Goal: Transaction & Acquisition: Book appointment/travel/reservation

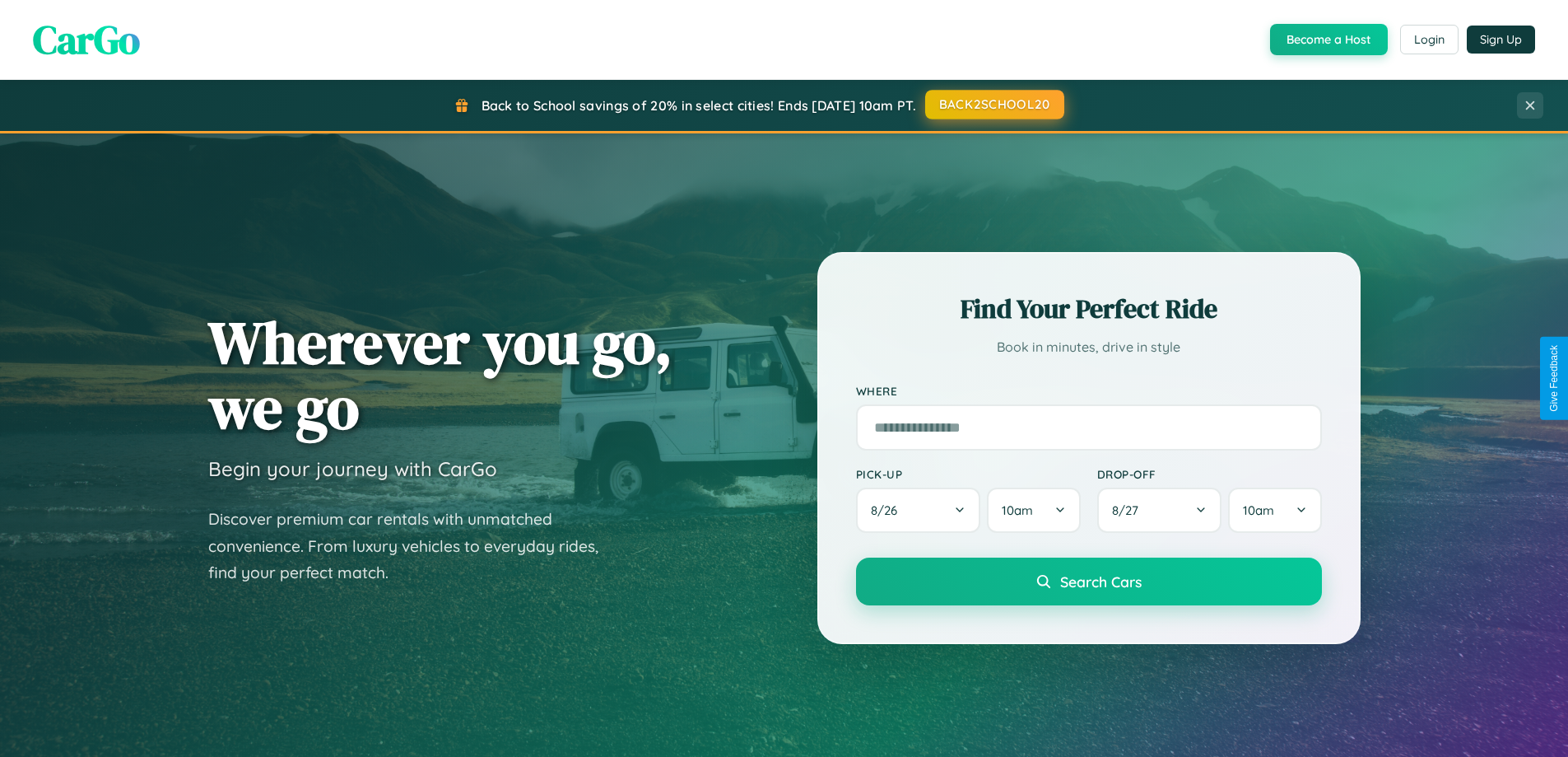
click at [994, 104] on button "BACK2SCHOOL20" at bounding box center [995, 104] width 139 height 30
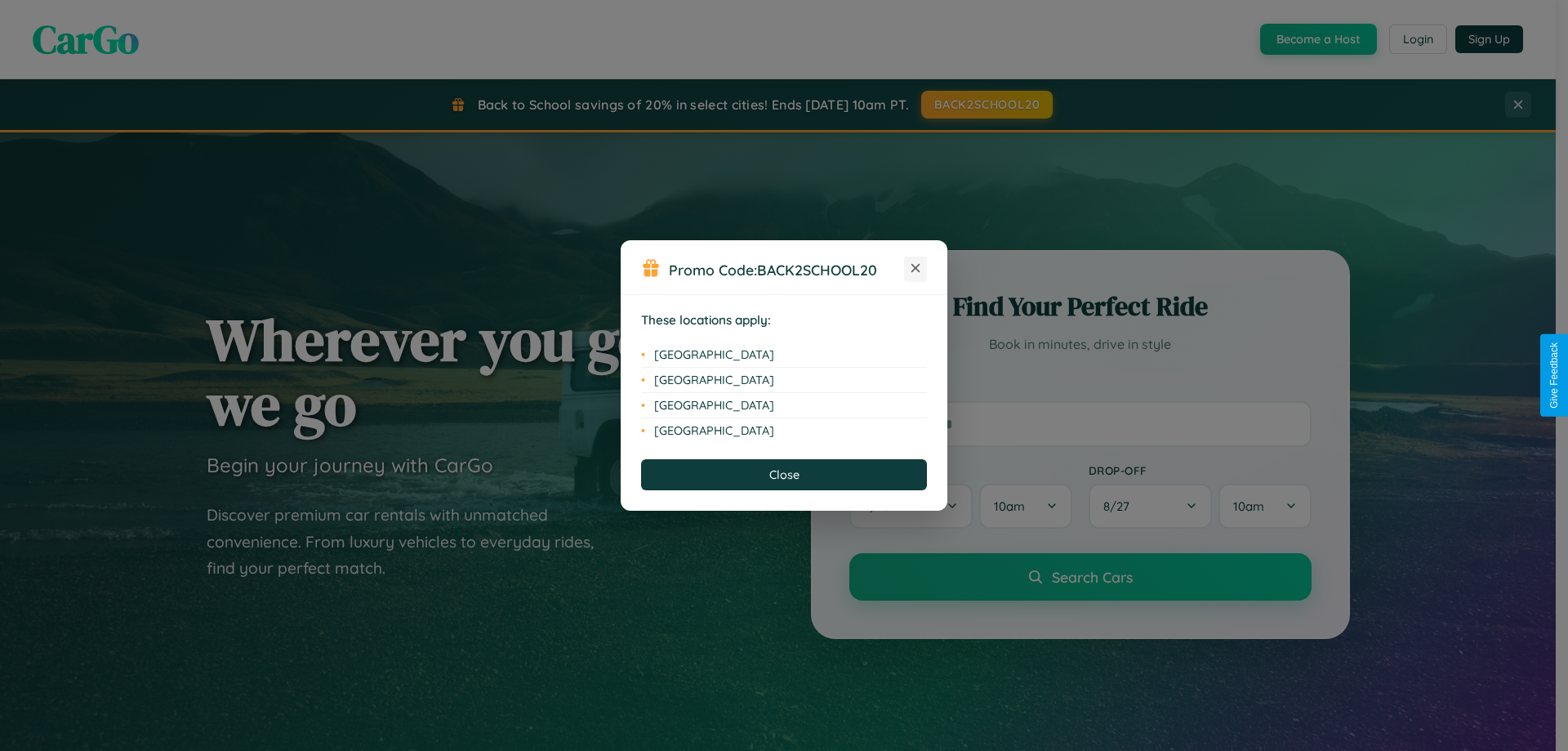
click at [916, 269] on icon at bounding box center [916, 269] width 9 height 9
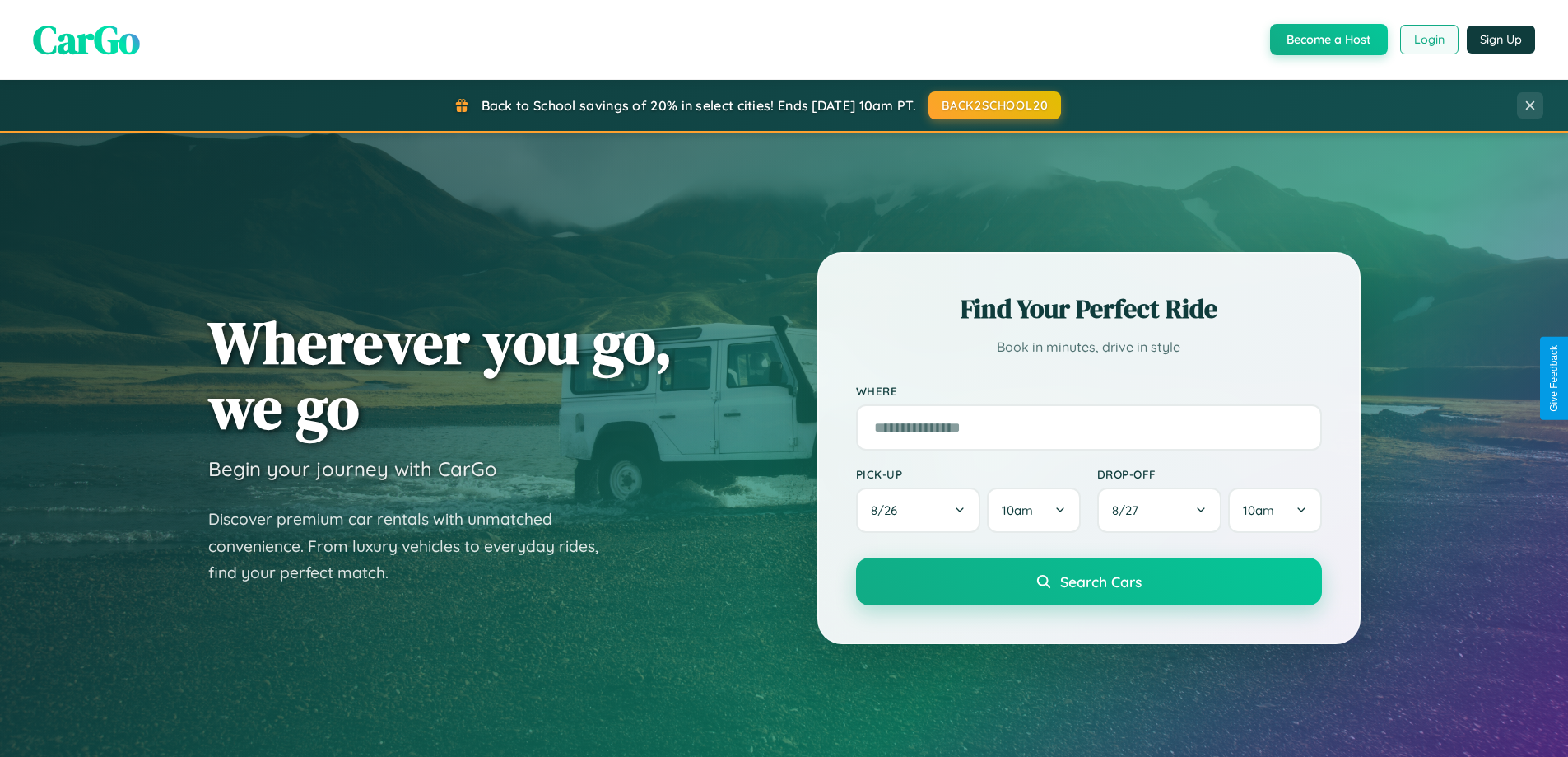
click at [1429, 40] on button "Login" at bounding box center [1429, 39] width 58 height 30
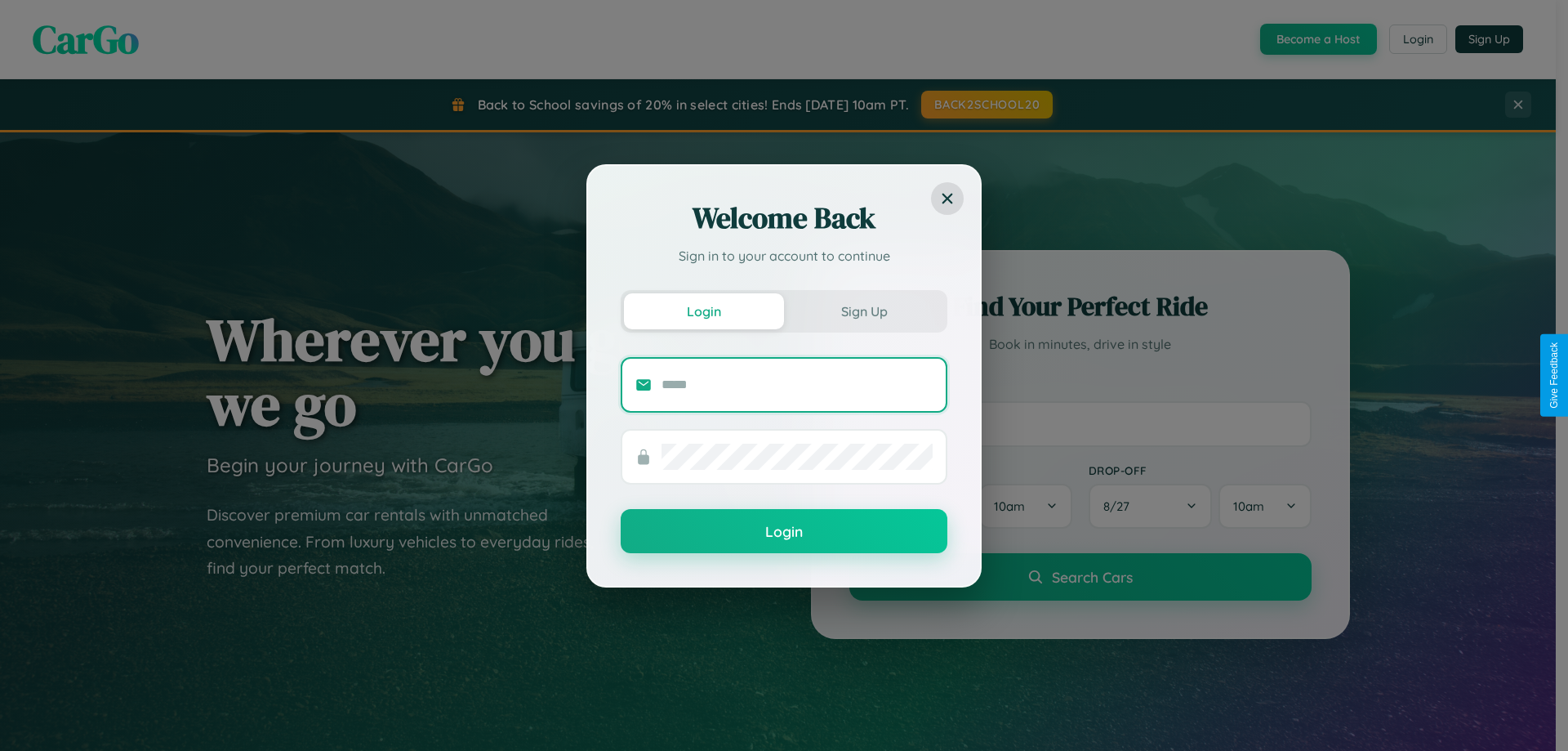
click at [797, 384] on input "text" at bounding box center [797, 384] width 271 height 26
type input "**********"
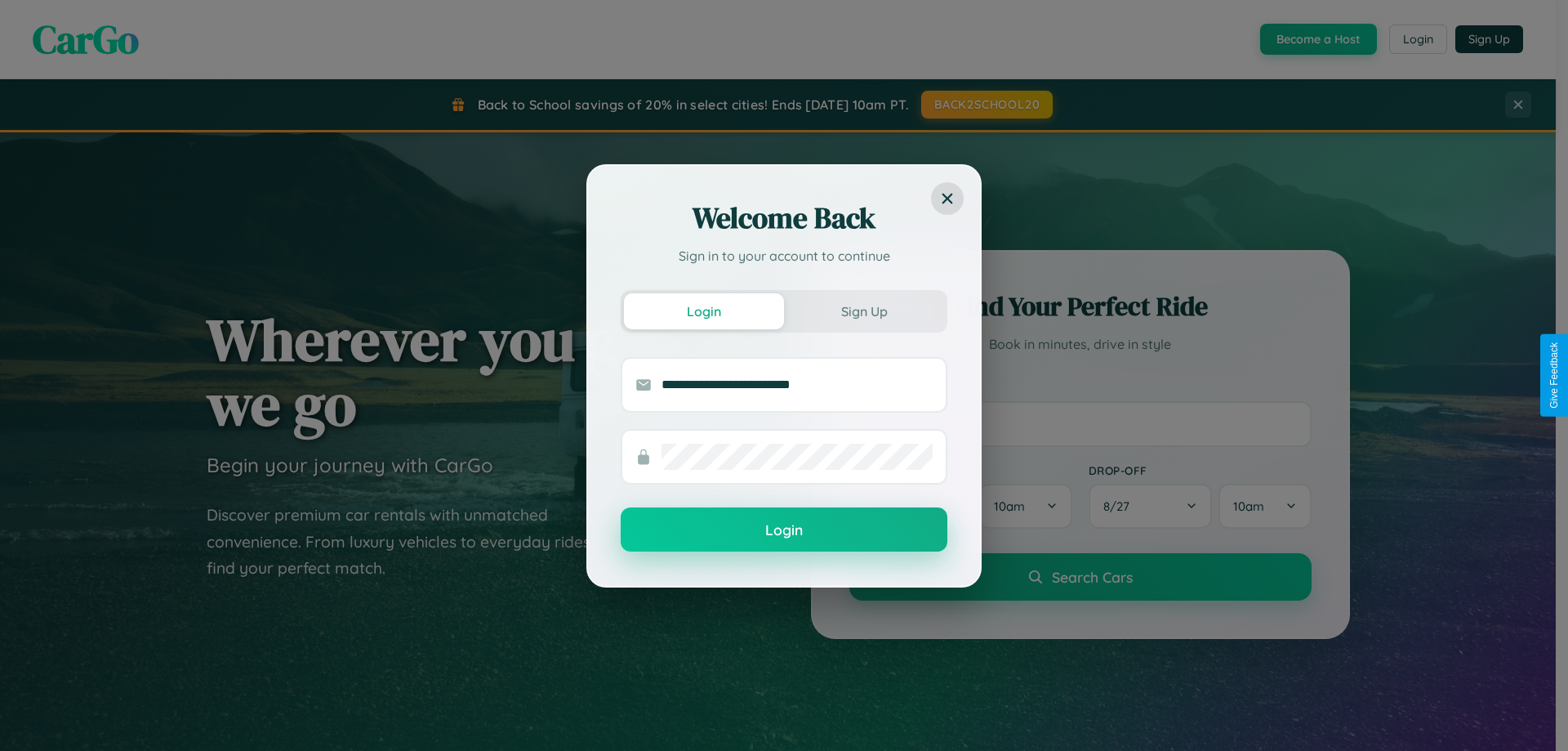
click at [784, 530] on button "Login" at bounding box center [784, 529] width 327 height 44
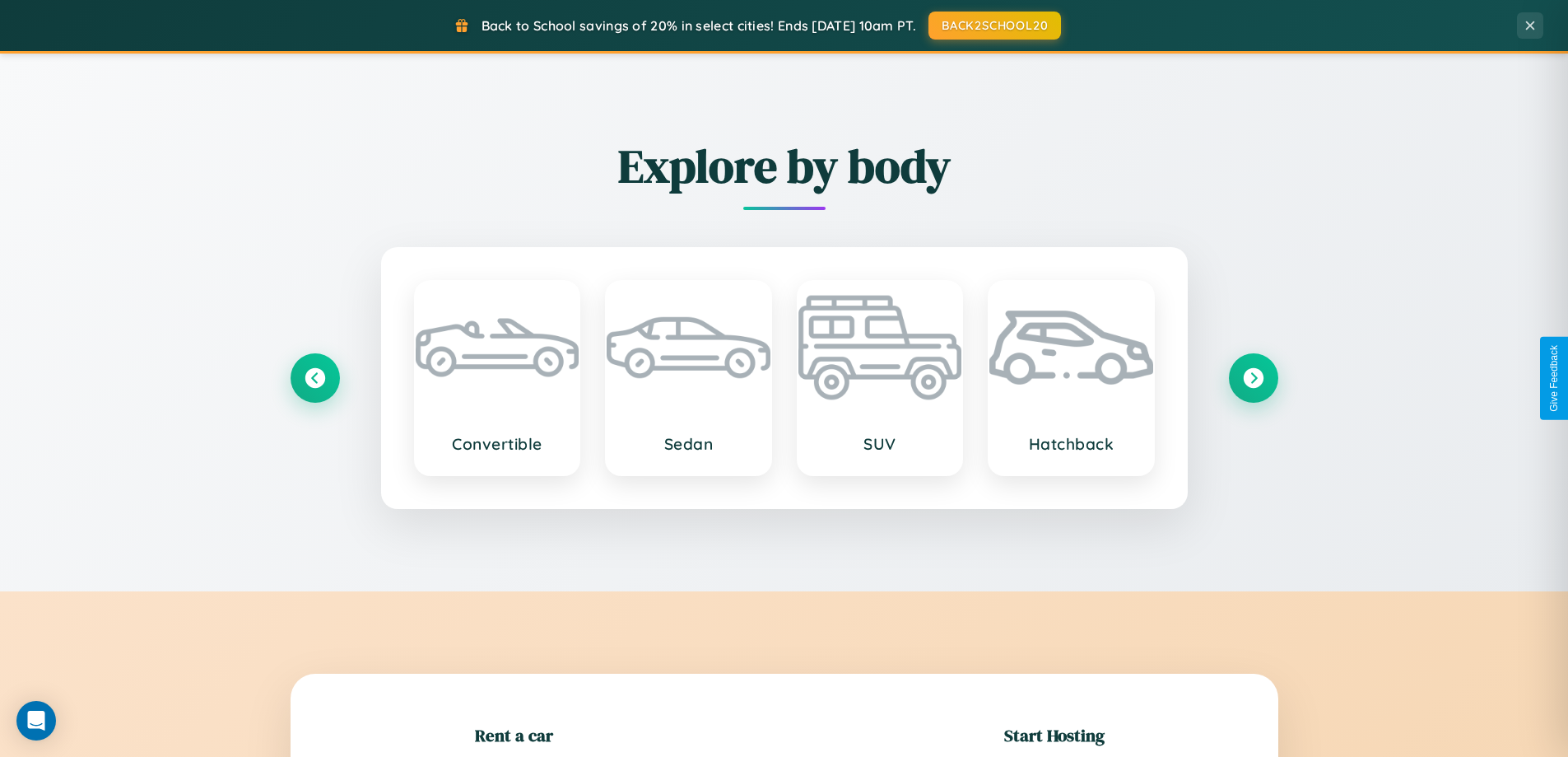
scroll to position [356, 0]
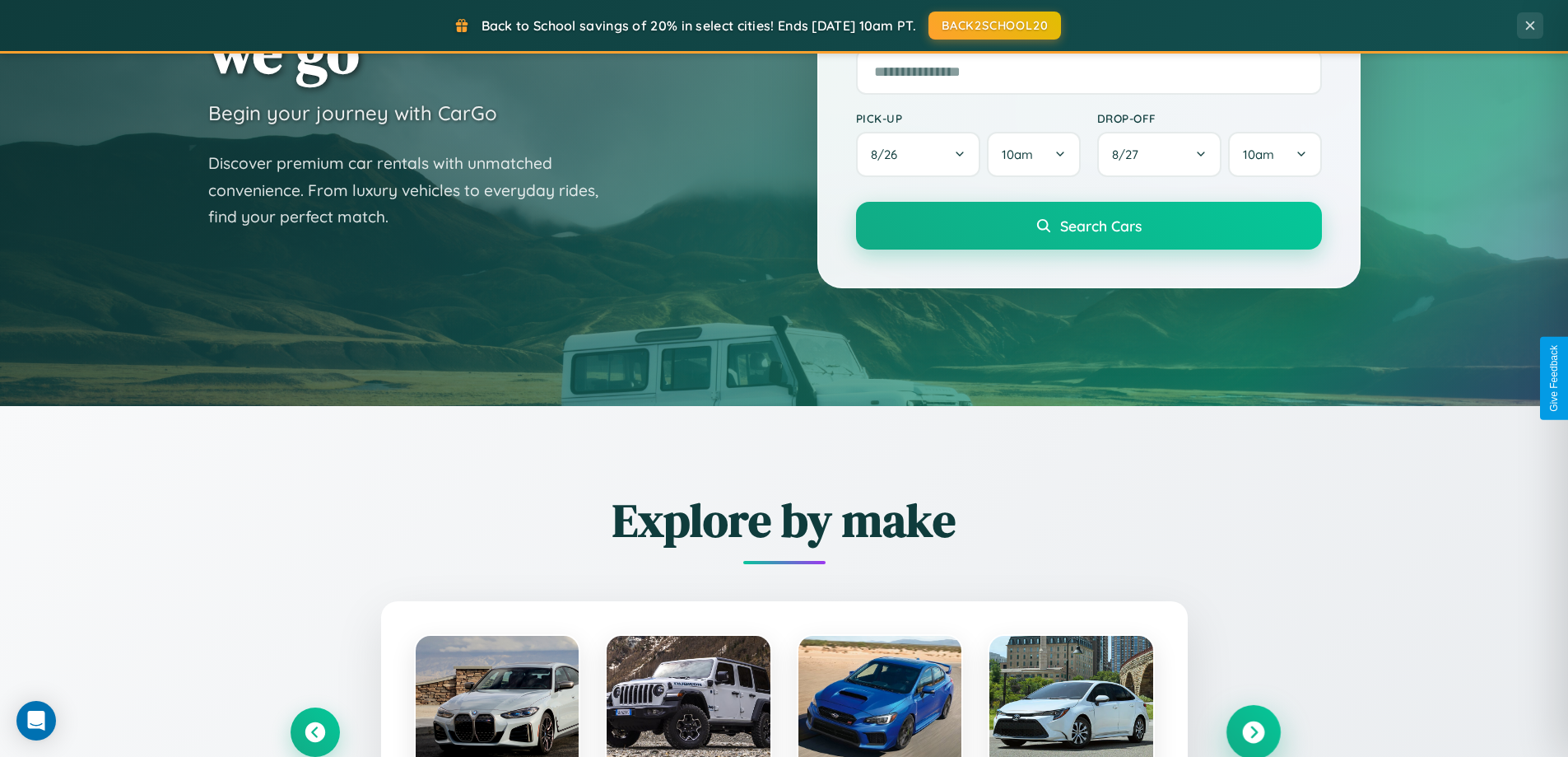
click at [1253, 733] on icon at bounding box center [1253, 733] width 22 height 23
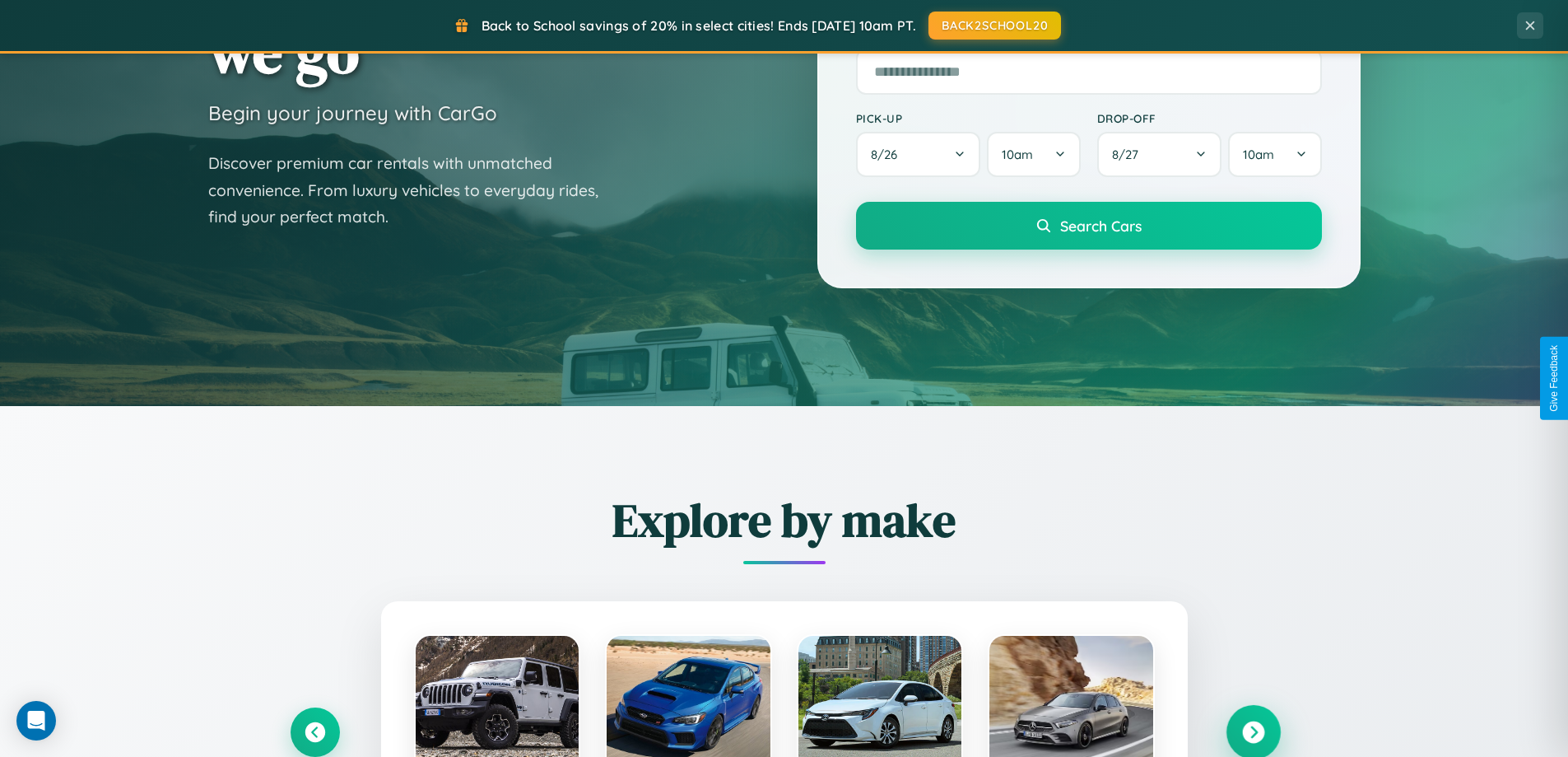
click at [1253, 731] on icon at bounding box center [1253, 733] width 22 height 23
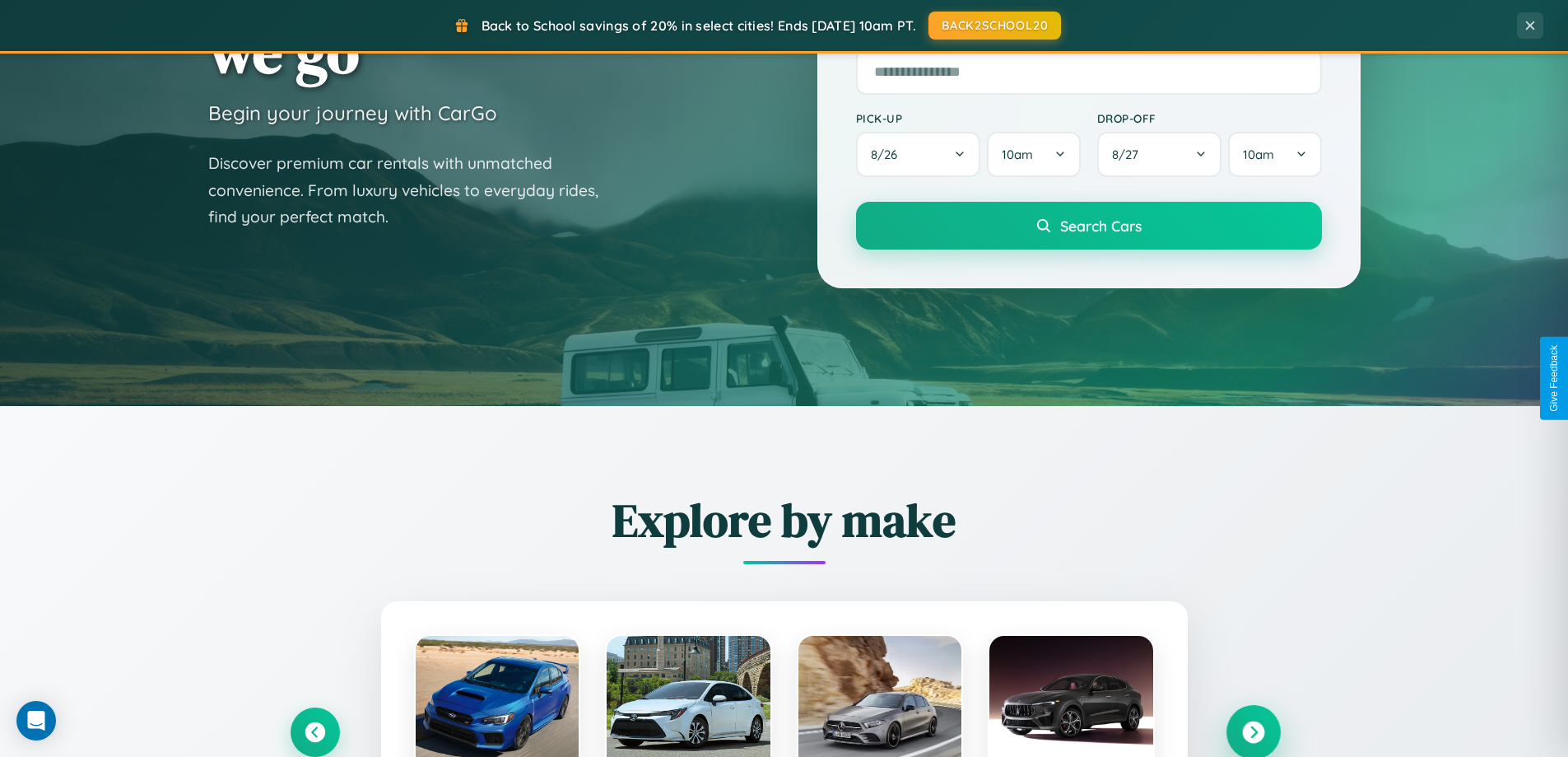
click at [1253, 731] on icon at bounding box center [1253, 733] width 22 height 23
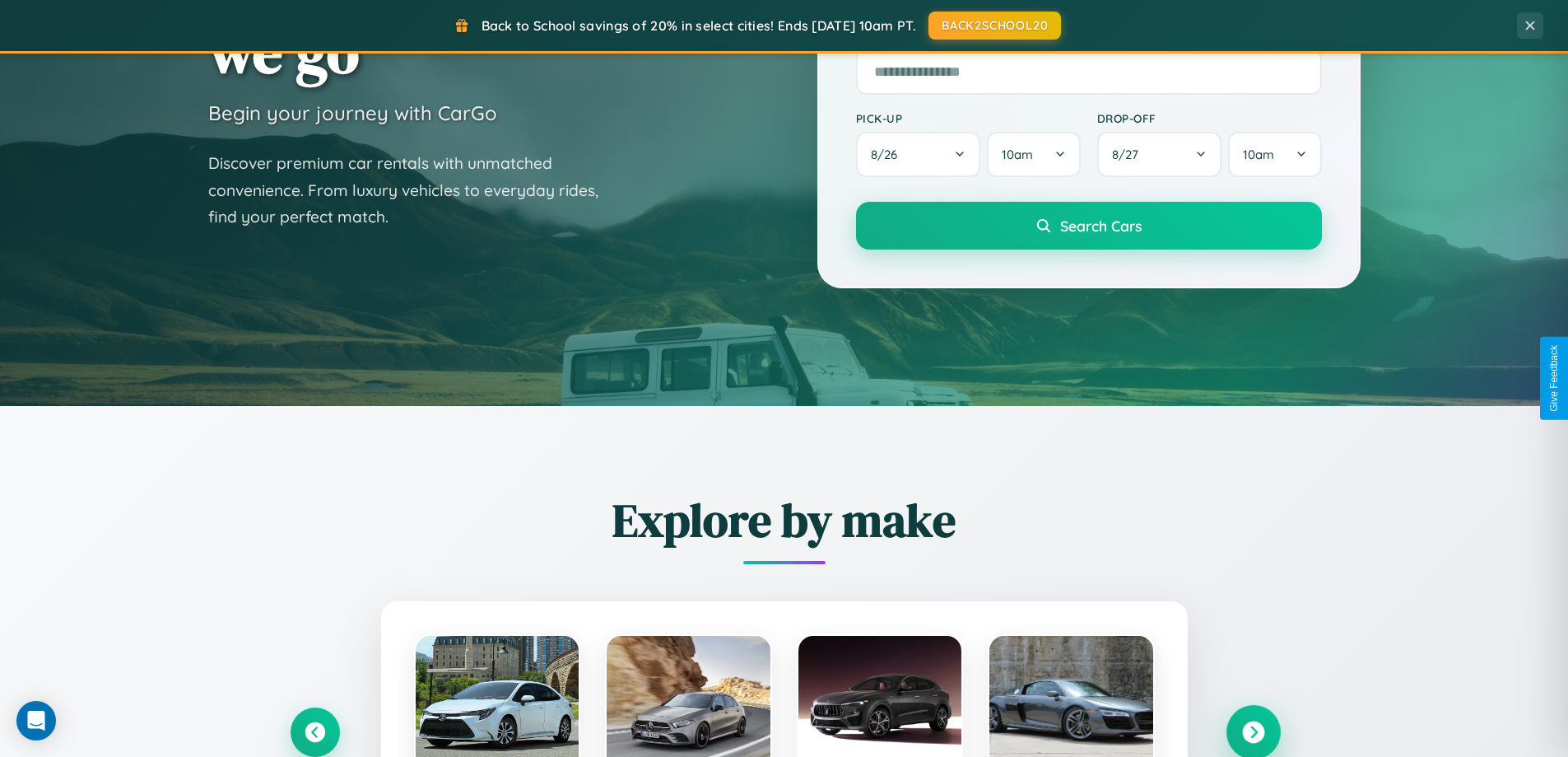
scroll to position [1649, 0]
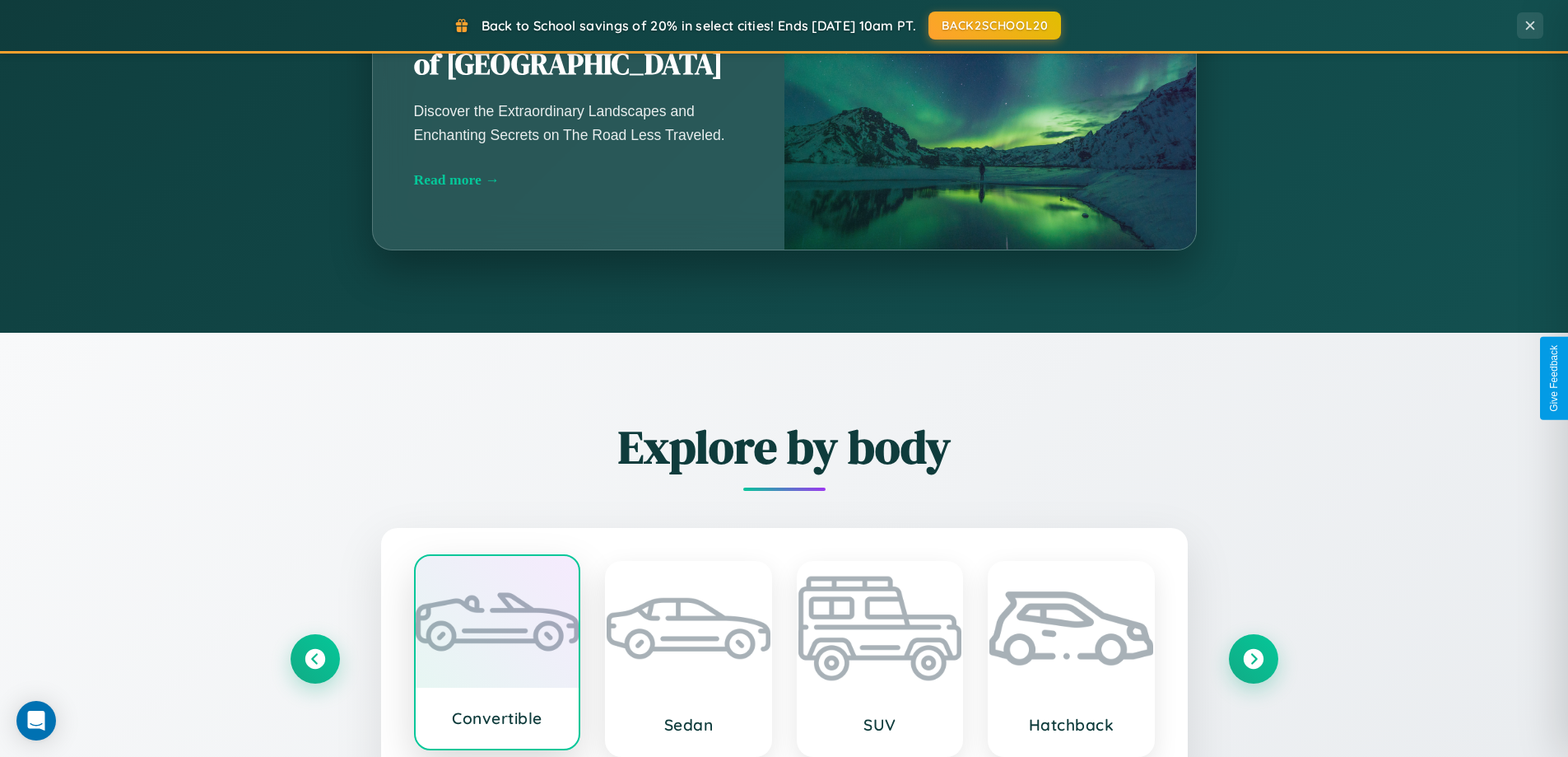
click at [497, 659] on div at bounding box center [497, 622] width 164 height 131
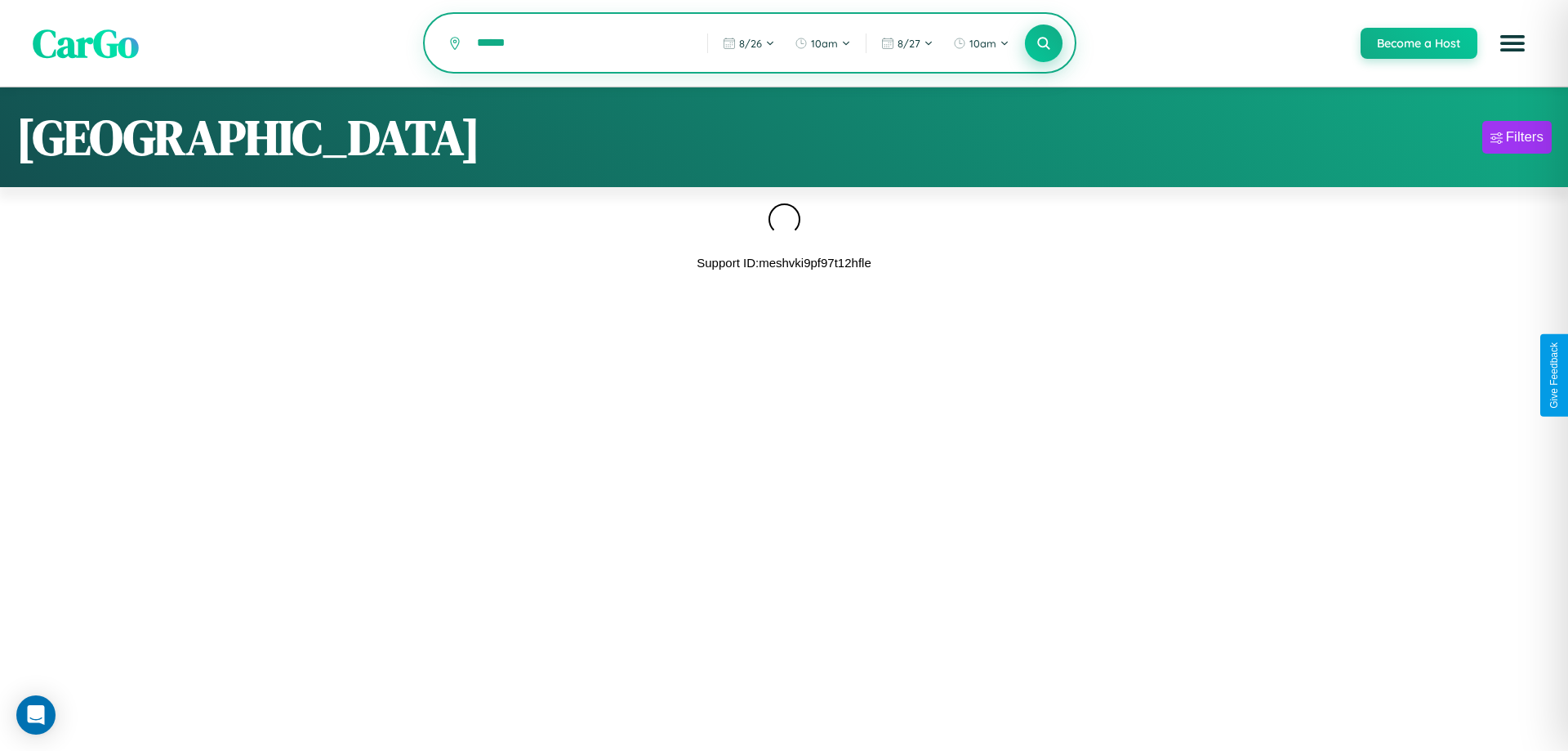
type input "******"
click at [1043, 44] on icon at bounding box center [1042, 42] width 15 height 15
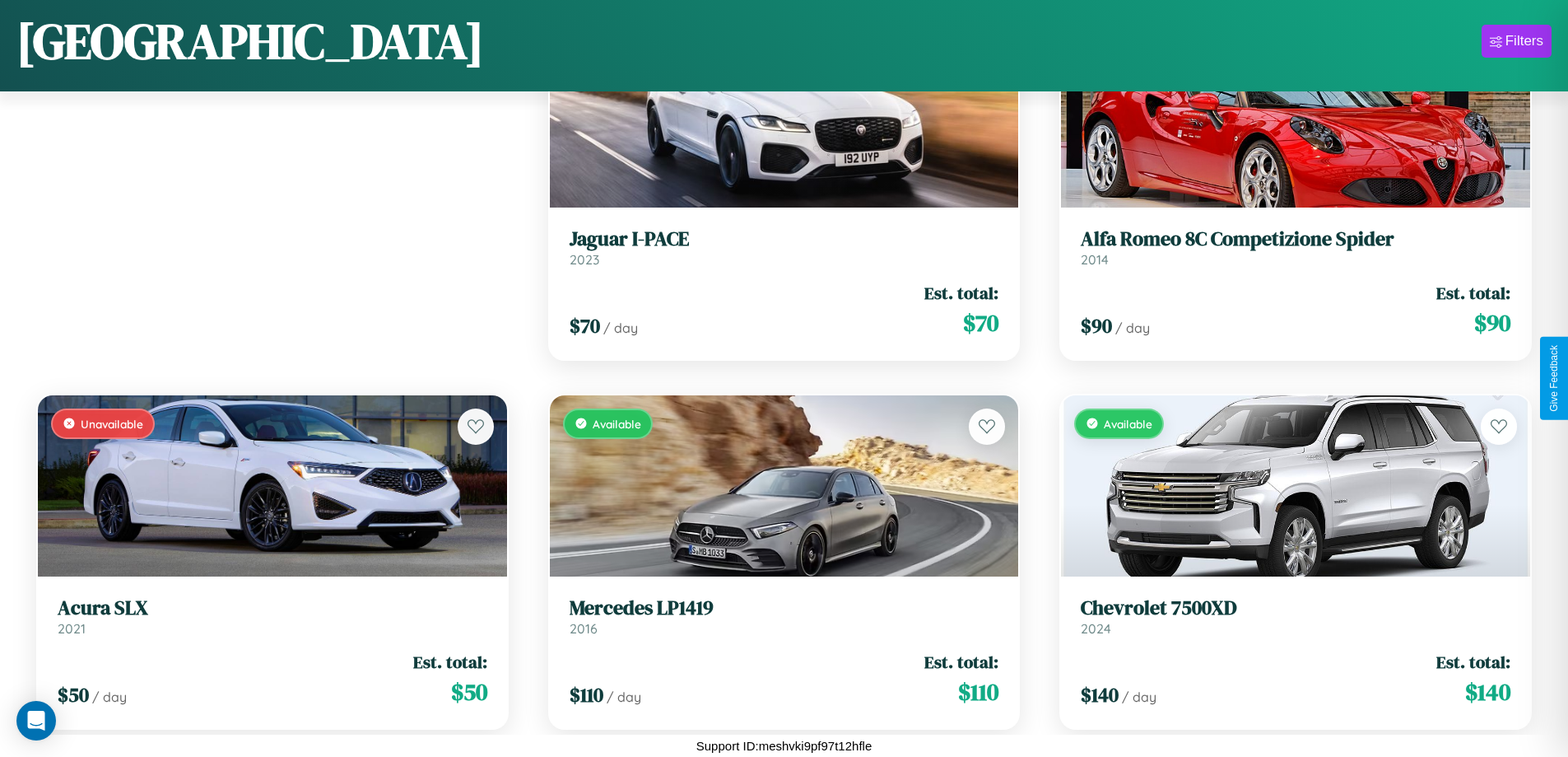
scroll to position [600, 0]
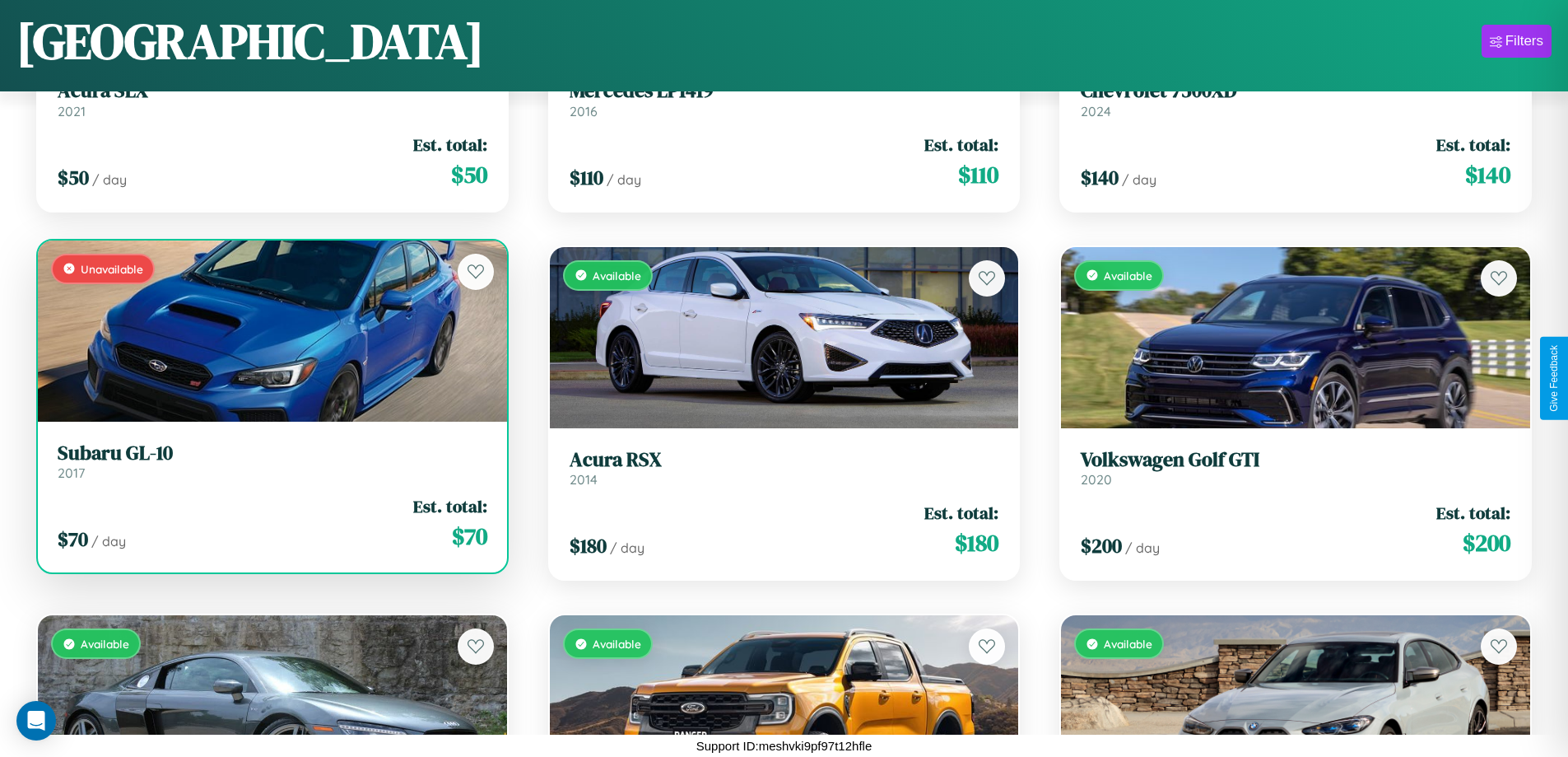
click at [270, 465] on link "Subaru GL-10 2017" at bounding box center [273, 462] width 430 height 41
click at [270, 331] on div "Unavailable" at bounding box center [273, 330] width 470 height 181
click at [270, 330] on div "Unavailable" at bounding box center [273, 330] width 470 height 181
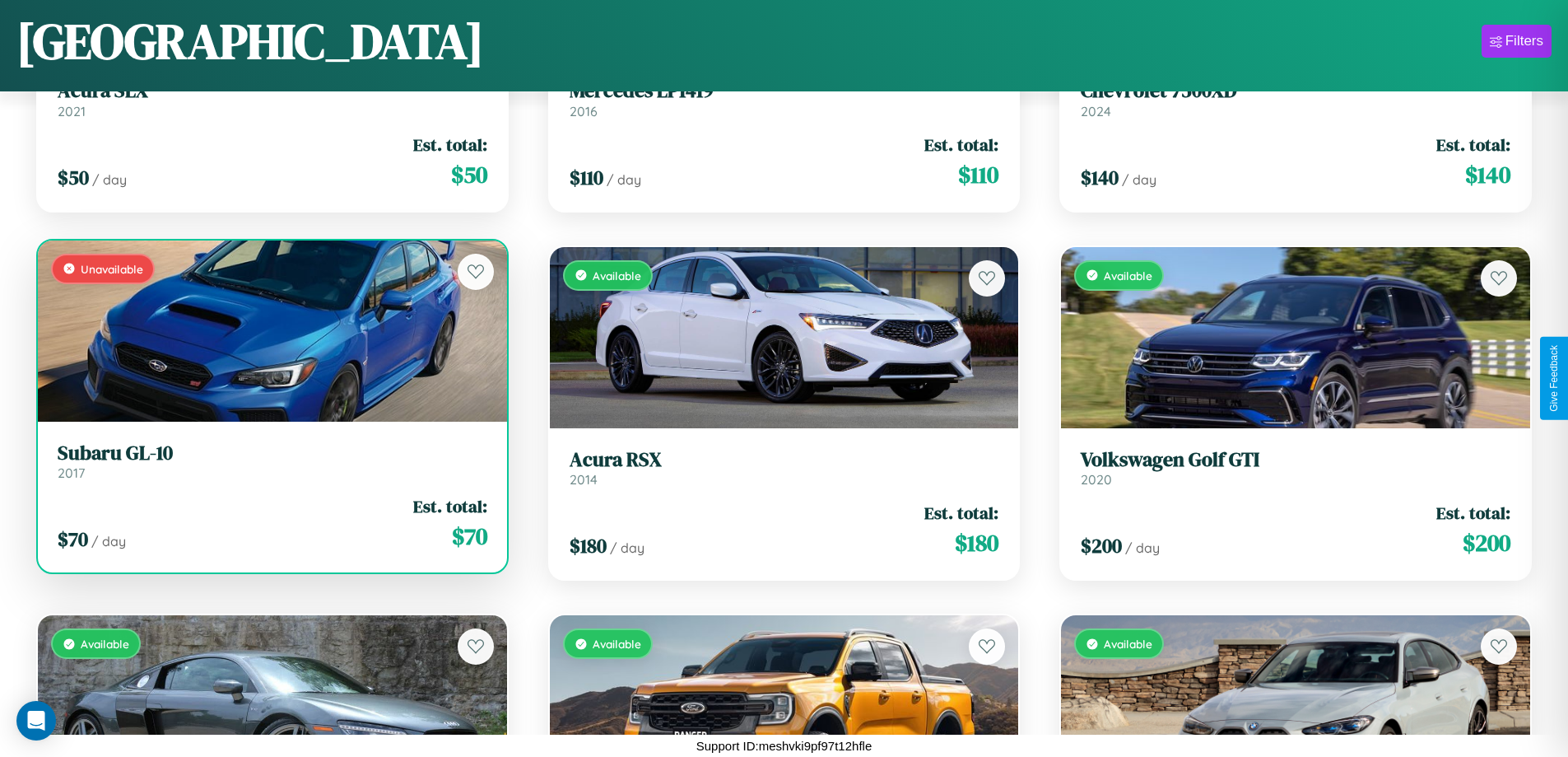
click at [270, 330] on div "Unavailable" at bounding box center [273, 330] width 470 height 181
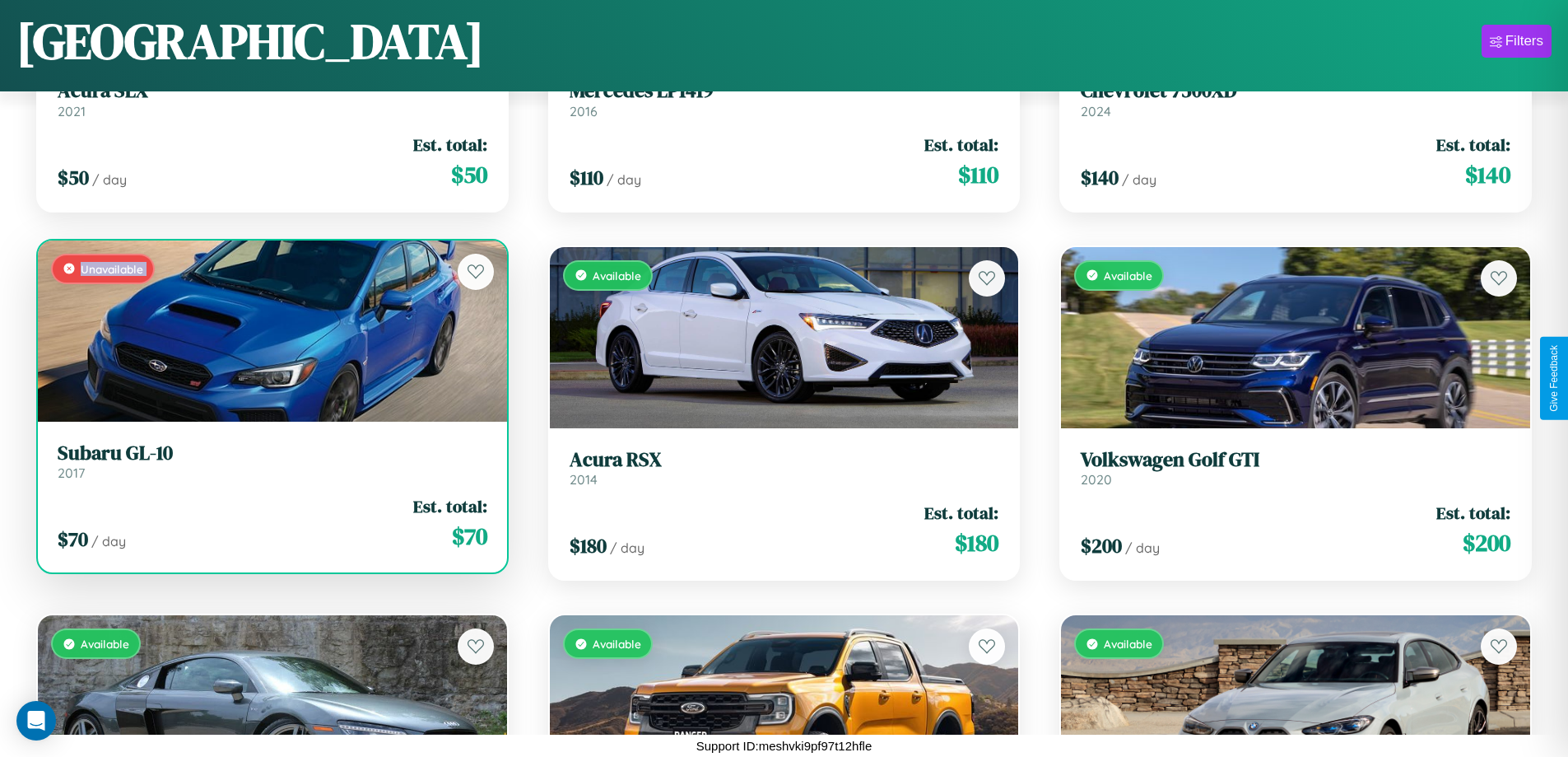
click at [270, 330] on div "Unavailable" at bounding box center [273, 330] width 470 height 181
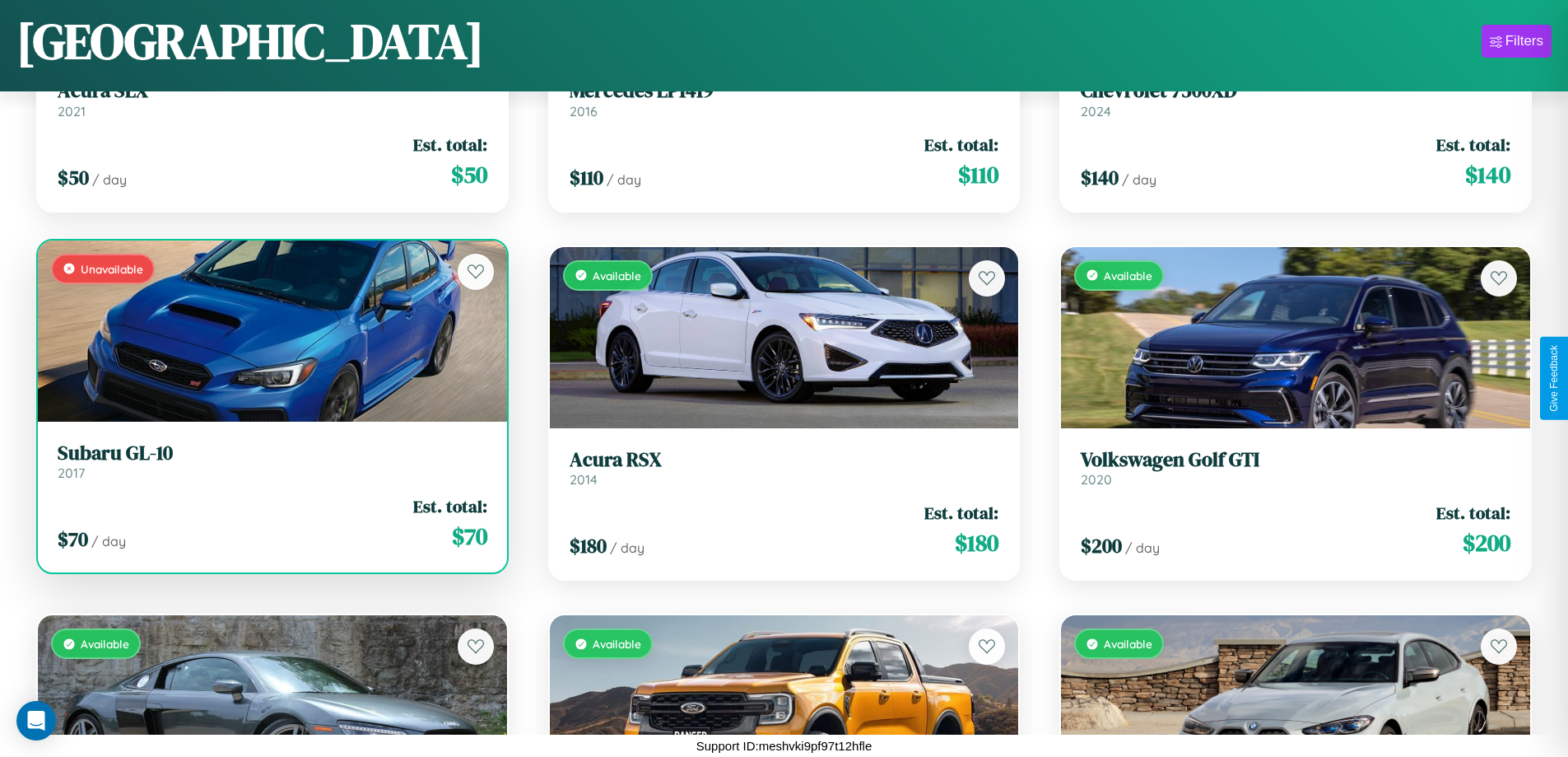
click at [270, 330] on div "Unavailable" at bounding box center [273, 330] width 470 height 181
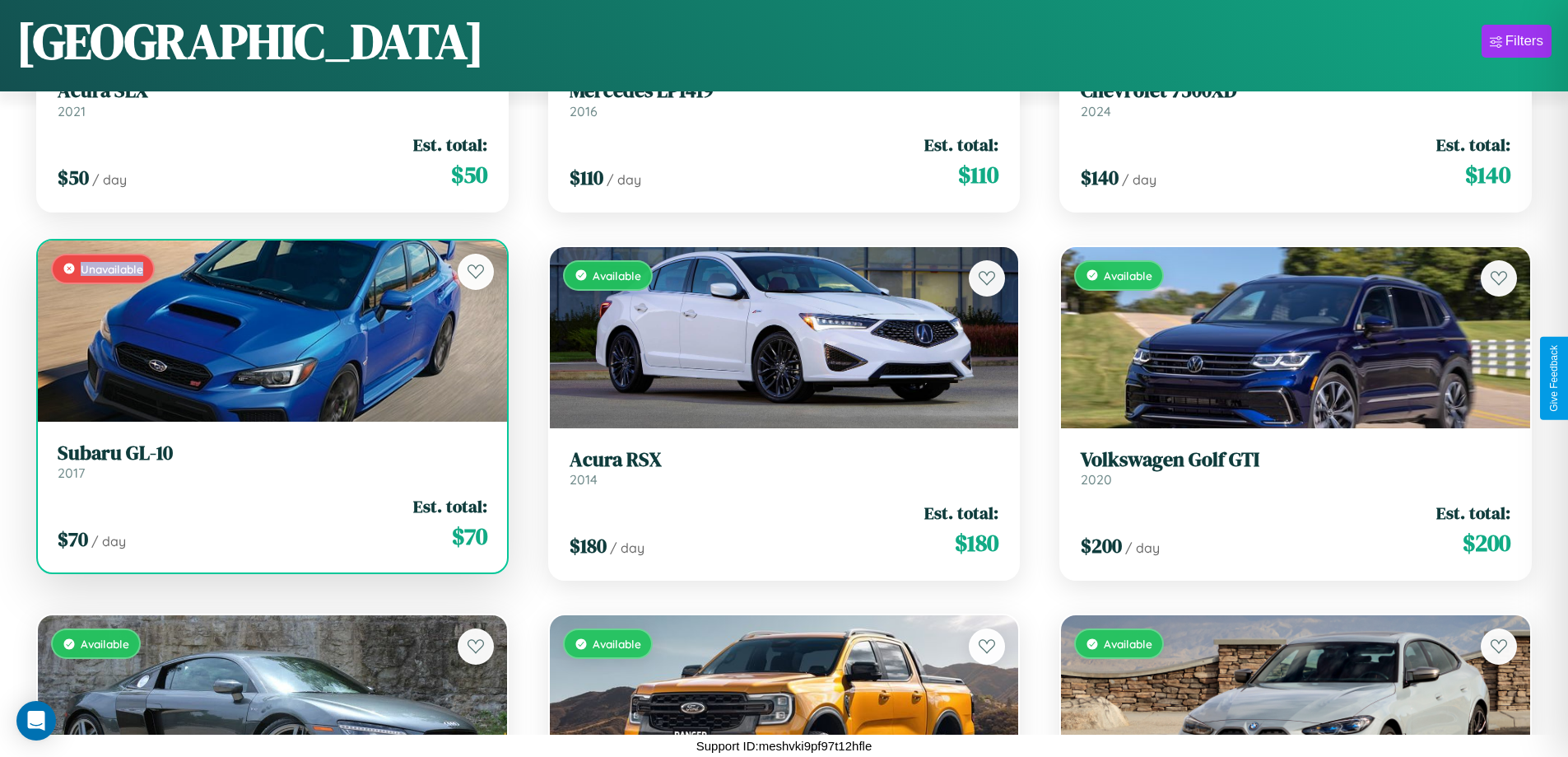
click at [270, 330] on div "Unavailable" at bounding box center [273, 330] width 470 height 181
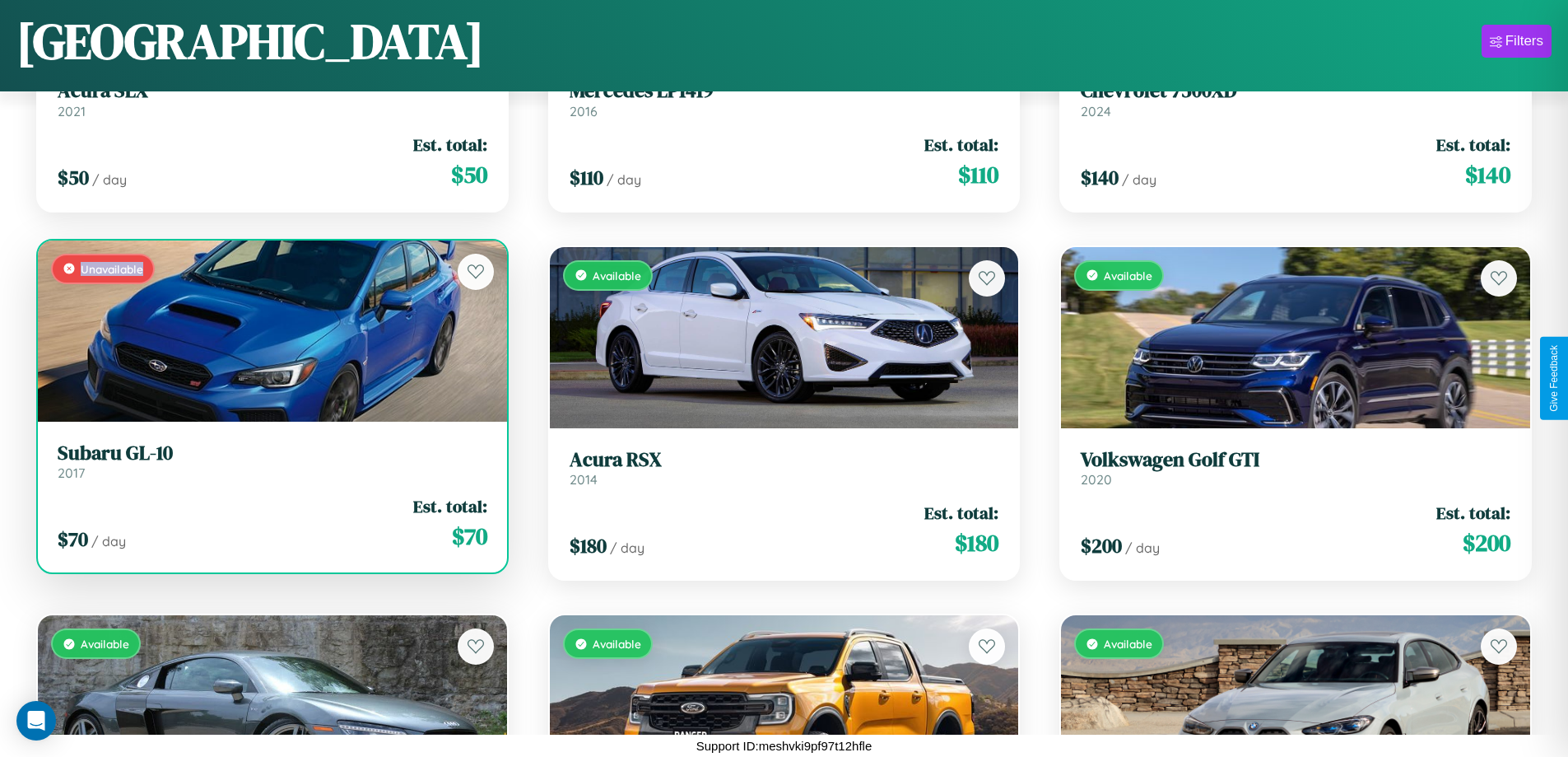
click at [270, 330] on div "Unavailable" at bounding box center [273, 330] width 470 height 181
click at [270, 461] on h3 "Subaru GL-10" at bounding box center [273, 454] width 430 height 24
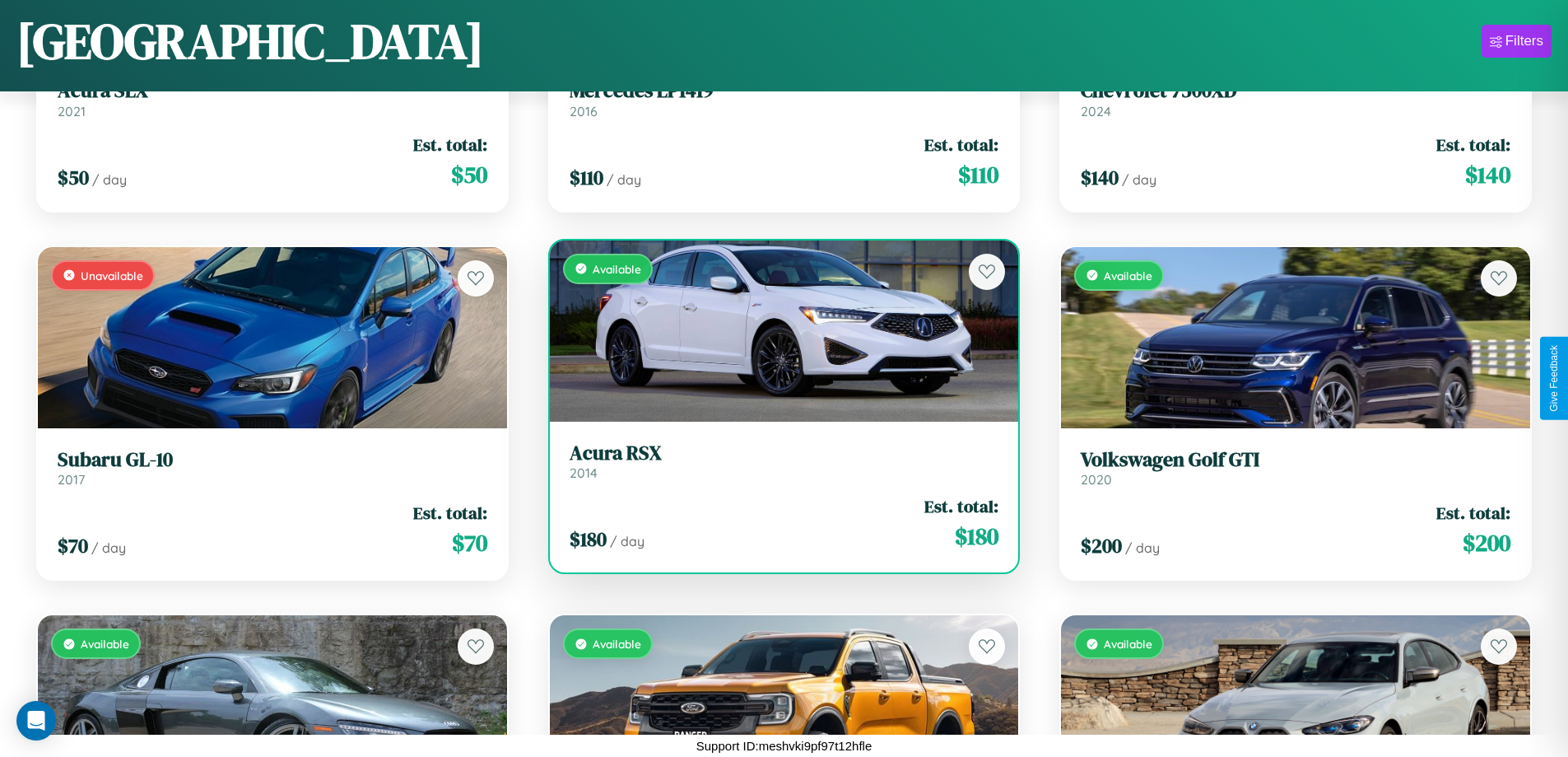
click at [777, 461] on h3 "Acura RSX" at bounding box center [784, 454] width 430 height 24
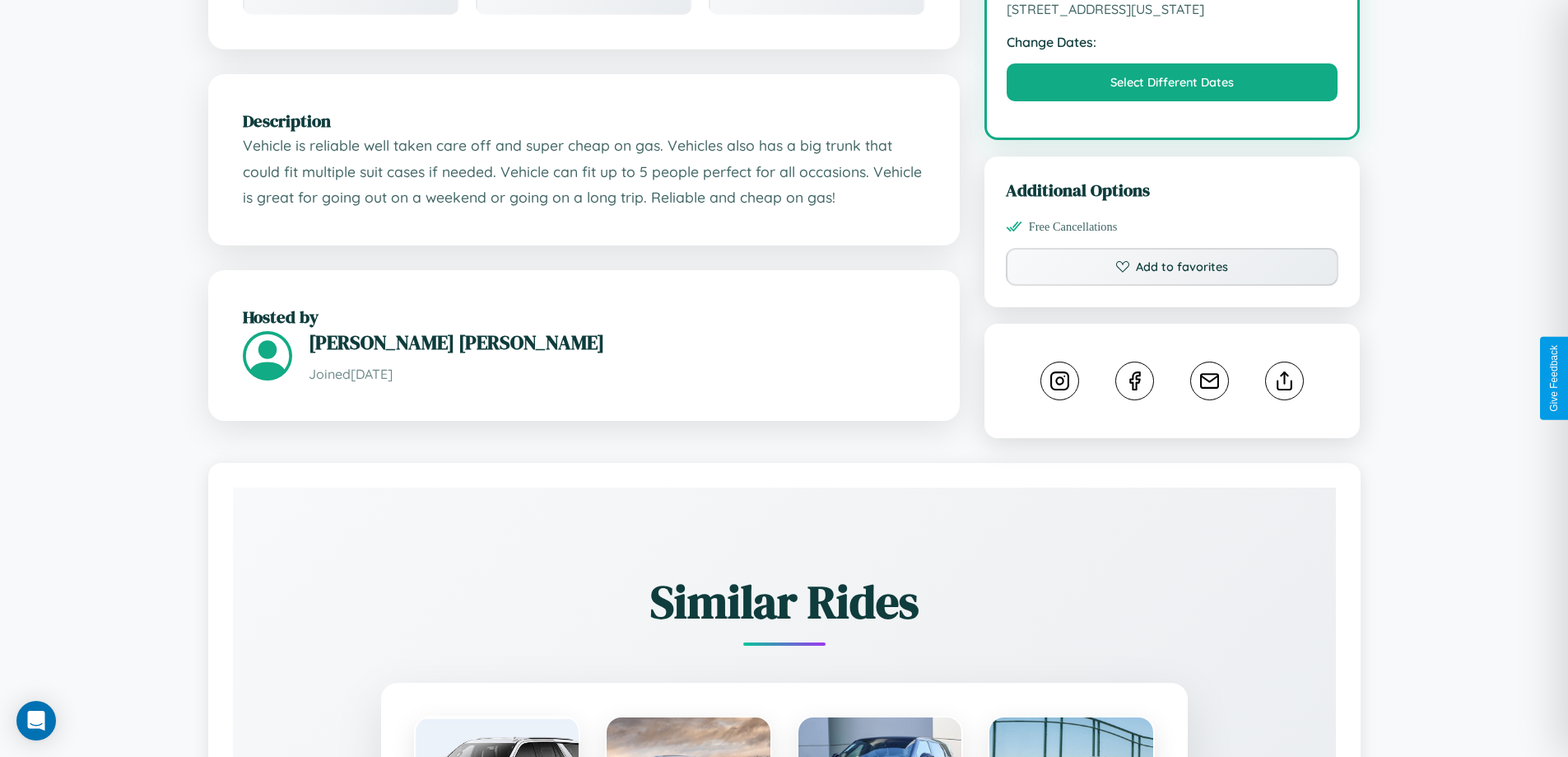
scroll to position [592, 0]
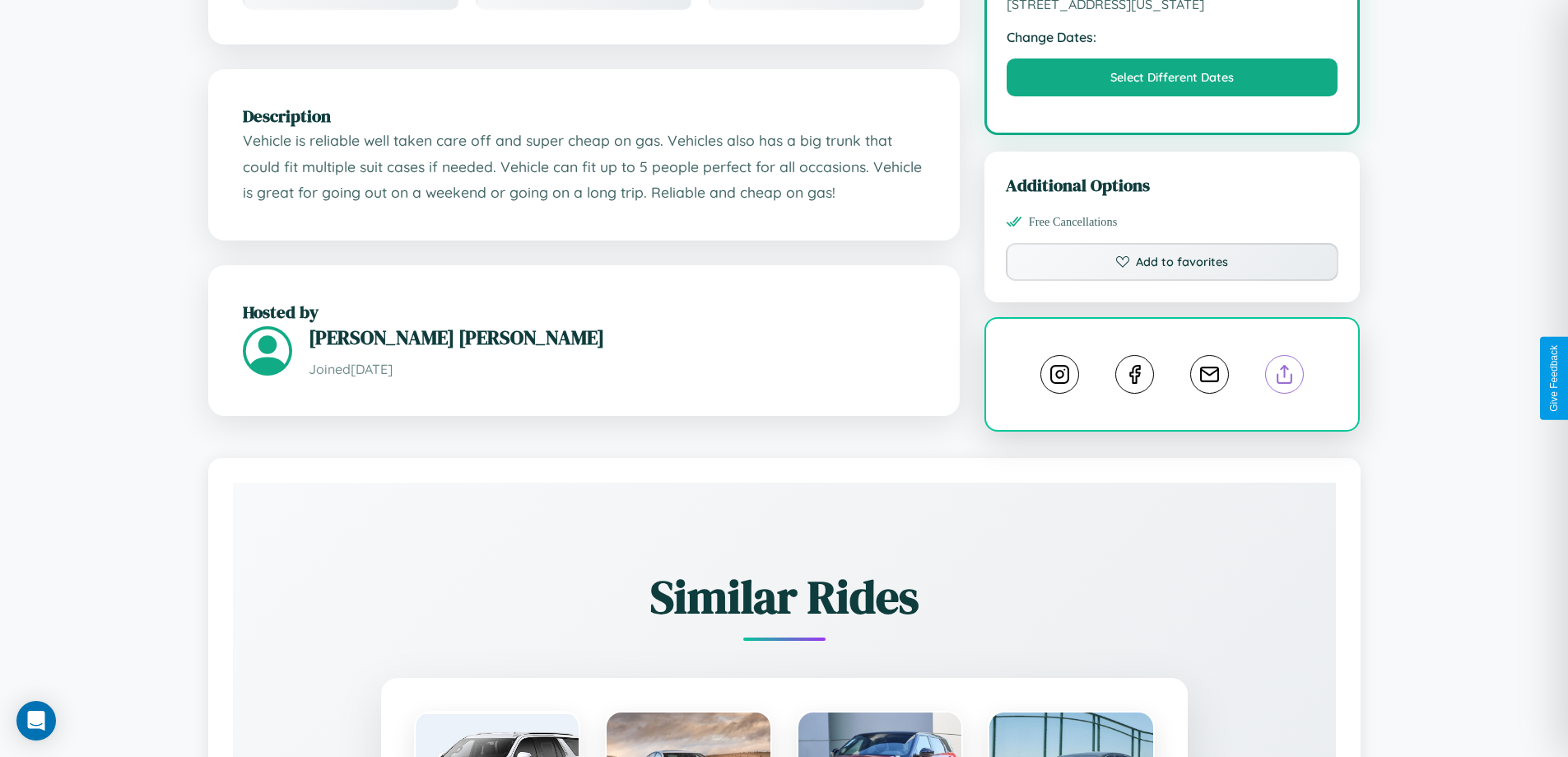
click at [1286, 376] on line at bounding box center [1286, 371] width 0 height 12
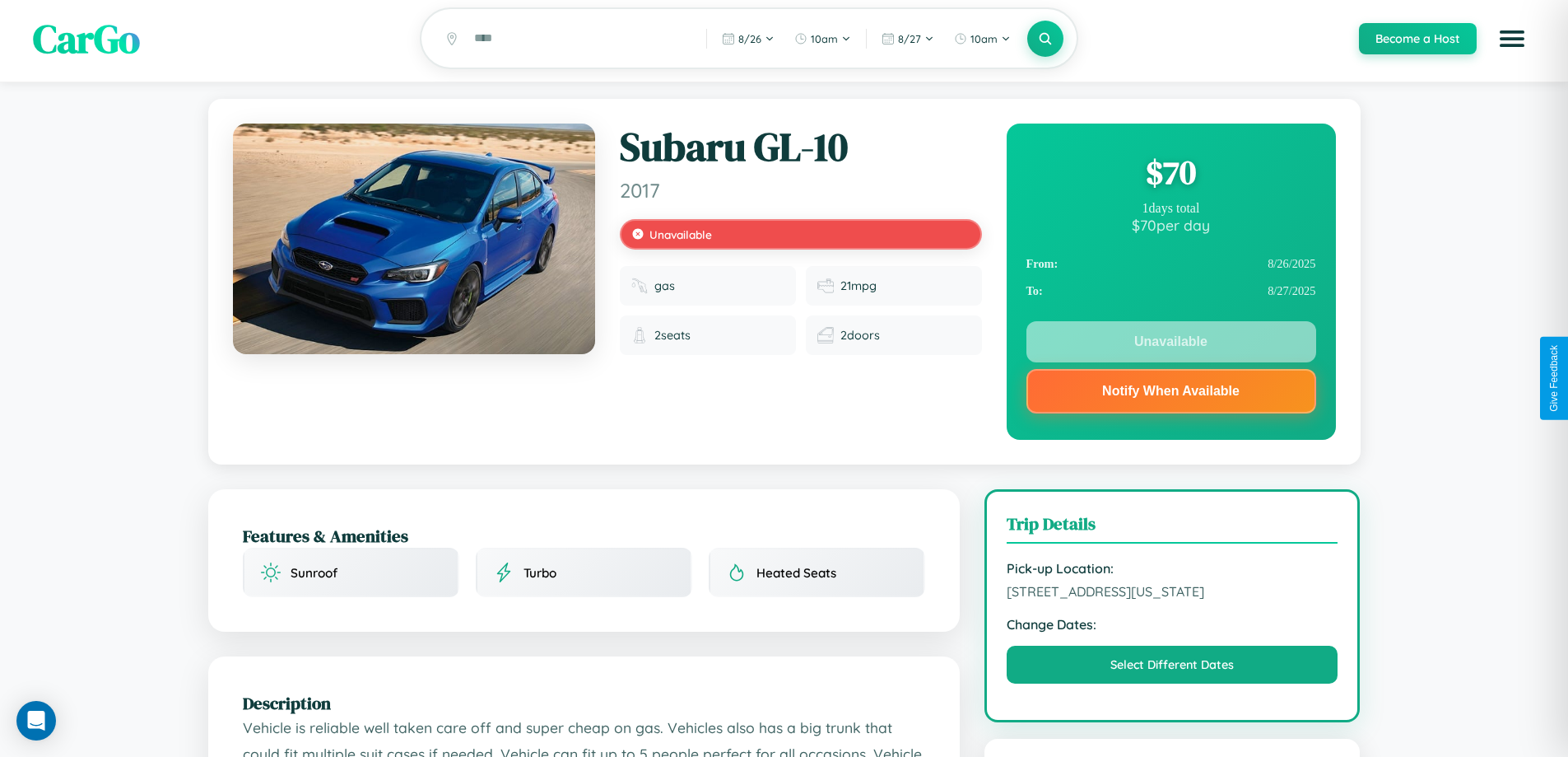
scroll to position [0, 0]
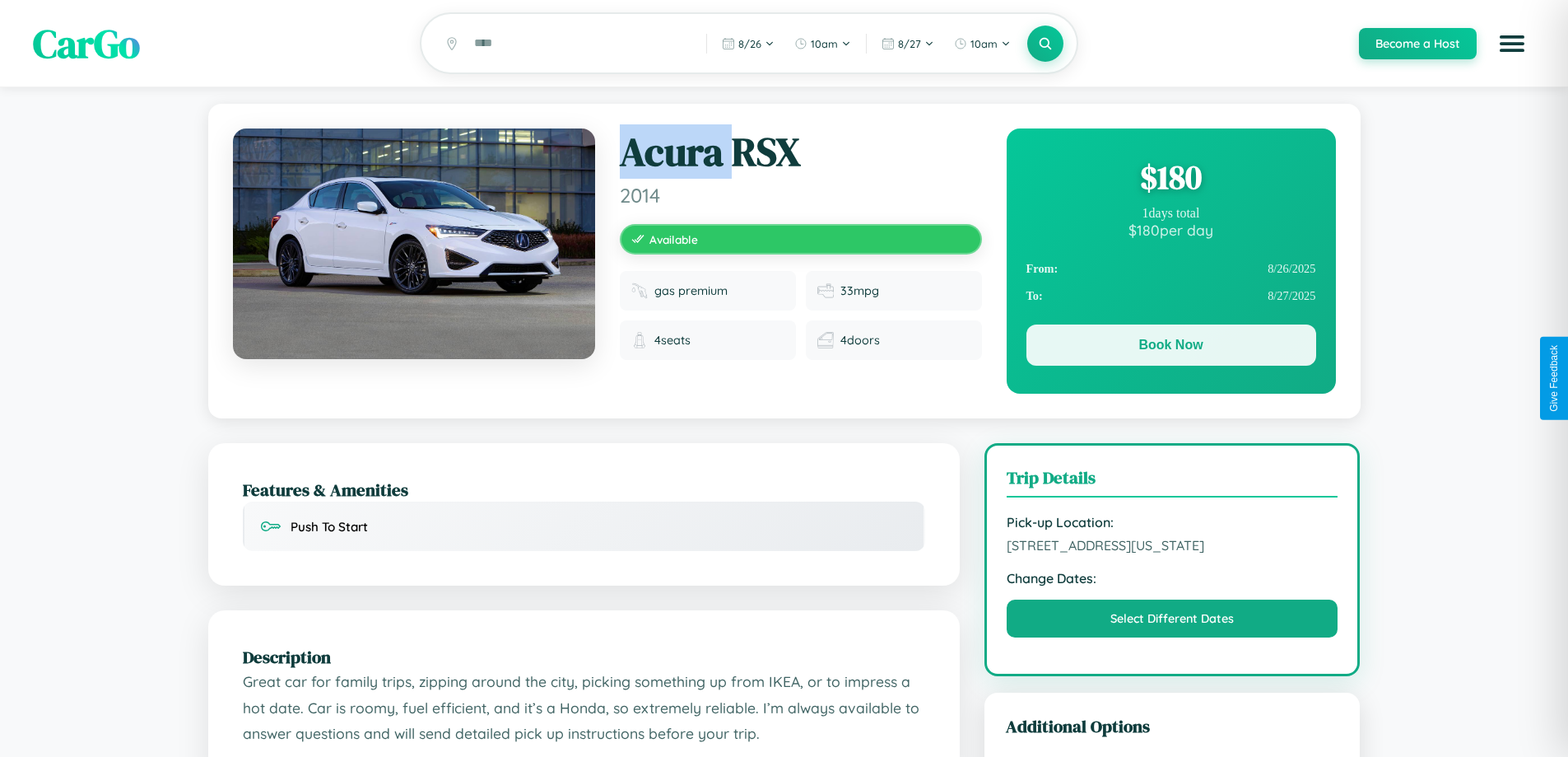
click at [1170, 347] on button "Book Now" at bounding box center [1171, 346] width 290 height 41
